Goal: Task Accomplishment & Management: Use online tool/utility

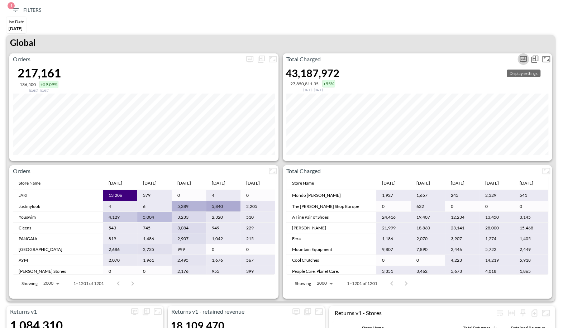
click at [523, 57] on icon "more" at bounding box center [523, 58] width 4 height 3
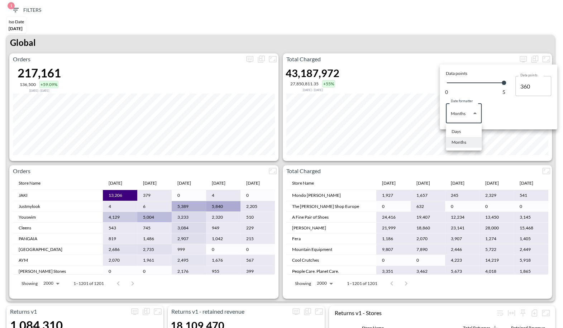
click at [471, 117] on body "BI.P.EYE, Interactive Analytics Dashboards 1 Filters Iso Date [DATE] Returns v2…" at bounding box center [281, 164] width 563 height 328
click at [458, 132] on div "Days" at bounding box center [455, 131] width 9 height 6
type input "Days"
type input "138"
click at [402, 34] on div at bounding box center [281, 164] width 563 height 328
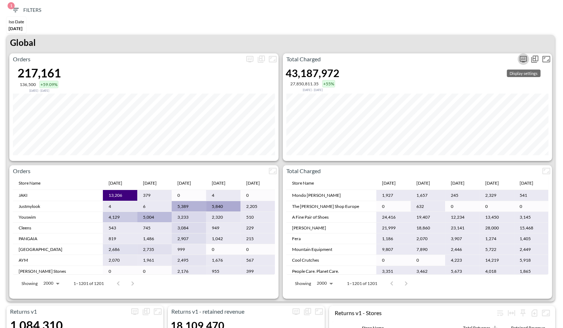
click at [523, 62] on icon "more" at bounding box center [522, 59] width 7 height 6
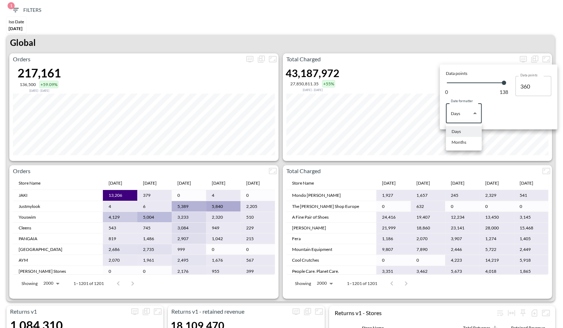
click at [471, 114] on body "BI.P.EYE, Interactive Analytics Dashboards 1 Filters Iso Date [DATE] Returns v2…" at bounding box center [281, 164] width 563 height 328
click at [463, 141] on div "Months" at bounding box center [458, 142] width 15 height 6
type input "Months"
click at [438, 21] on div at bounding box center [281, 164] width 563 height 328
